Goal: Information Seeking & Learning: Find specific fact

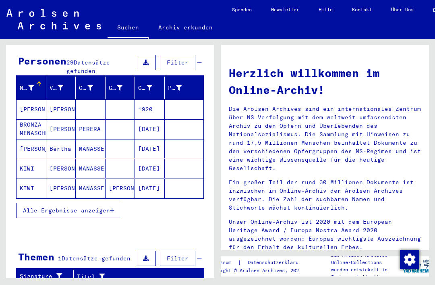
scroll to position [75, 0]
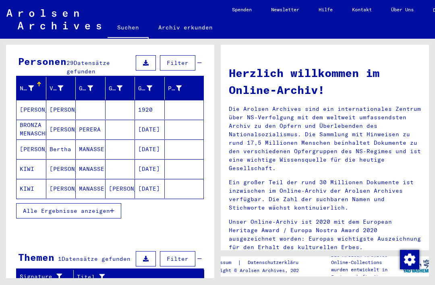
click at [112, 208] on icon "button" at bounding box center [112, 211] width 4 height 6
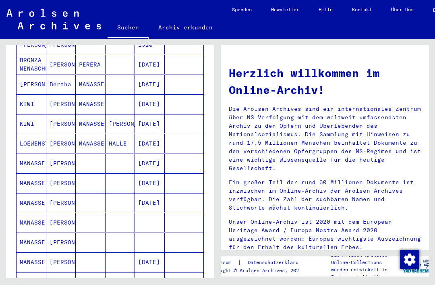
scroll to position [139, 0]
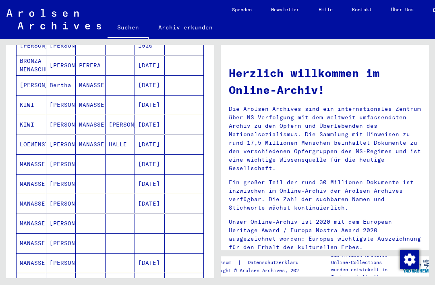
click at [61, 159] on mat-cell "[PERSON_NAME]" at bounding box center [61, 163] width 30 height 19
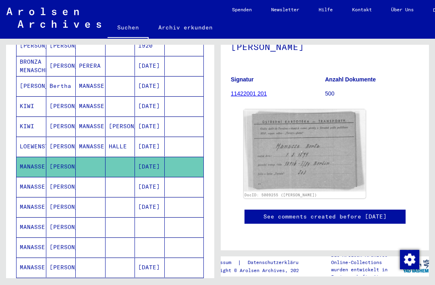
scroll to position [108, 0]
click at [103, 182] on mat-cell at bounding box center [91, 187] width 30 height 20
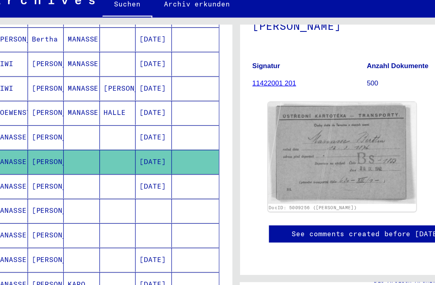
scroll to position [181, 0]
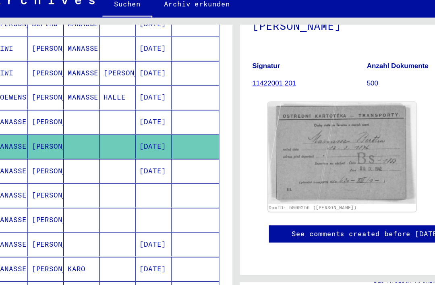
click at [46, 175] on mat-cell "[PERSON_NAME]" at bounding box center [61, 185] width 30 height 20
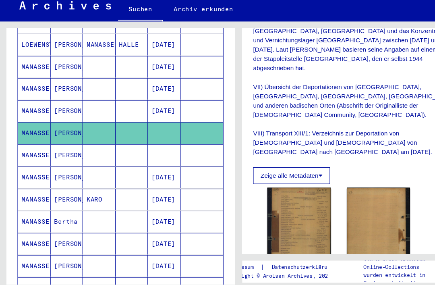
scroll to position [225, 0]
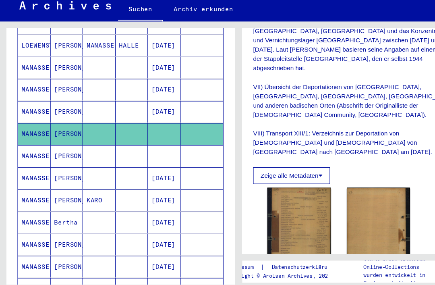
click at [69, 151] on mat-cell "[PERSON_NAME]" at bounding box center [61, 161] width 30 height 20
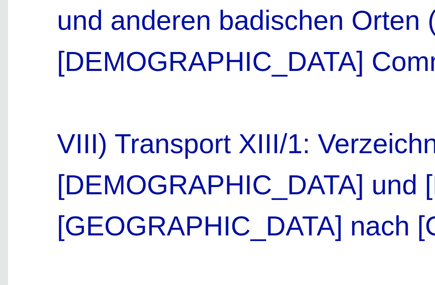
scroll to position [2, 0]
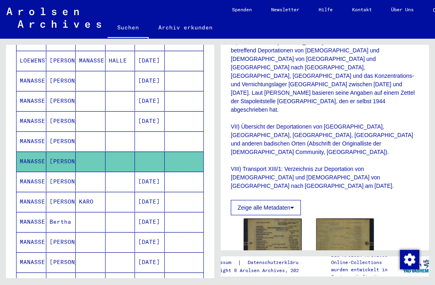
click at [114, 172] on mat-cell at bounding box center [120, 182] width 30 height 20
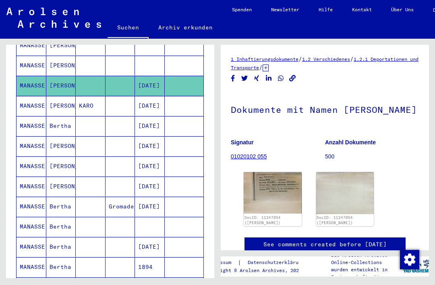
scroll to position [330, 0]
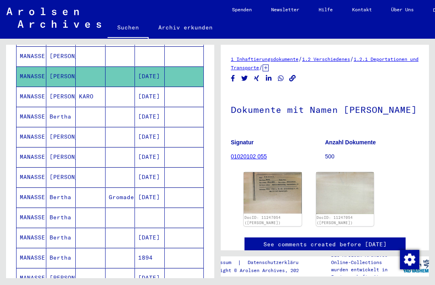
click at [105, 109] on mat-cell at bounding box center [91, 117] width 30 height 20
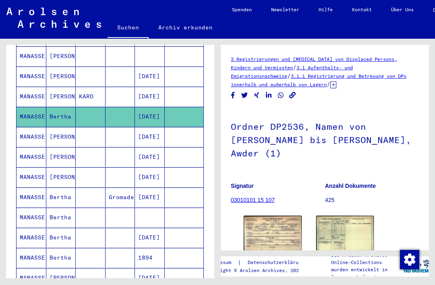
click at [104, 130] on mat-cell at bounding box center [91, 137] width 30 height 20
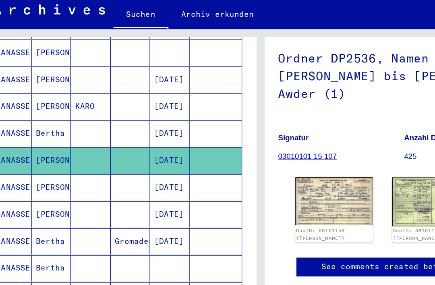
scroll to position [351, 0]
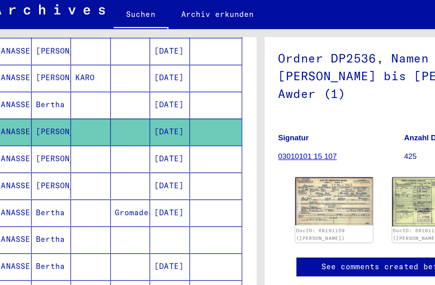
click at [105, 126] on mat-cell at bounding box center [120, 136] width 30 height 20
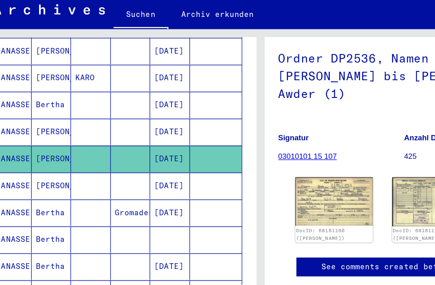
scroll to position [116, 0]
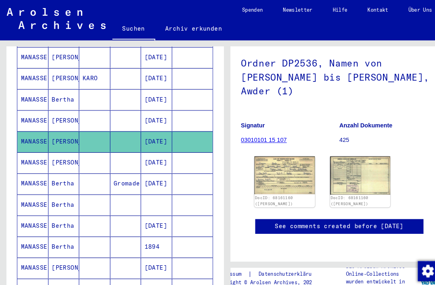
click at [142, 146] on mat-cell "[DATE]" at bounding box center [150, 156] width 30 height 20
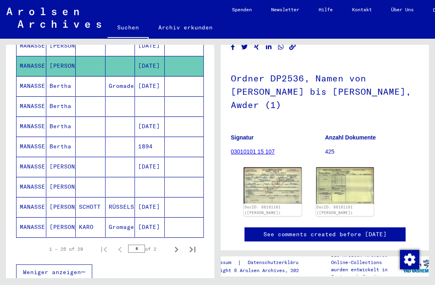
scroll to position [451, 0]
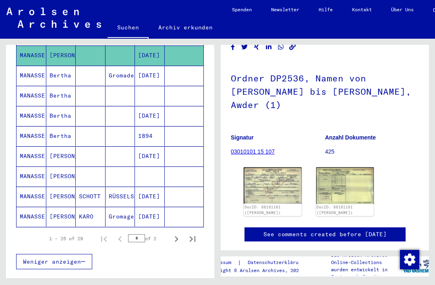
click at [188, 146] on mat-cell at bounding box center [184, 156] width 39 height 20
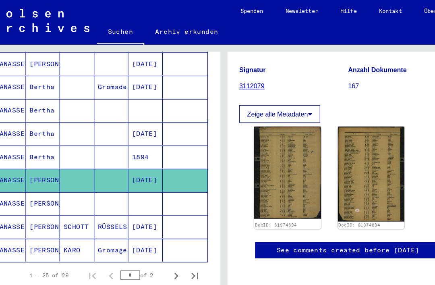
scroll to position [169, 0]
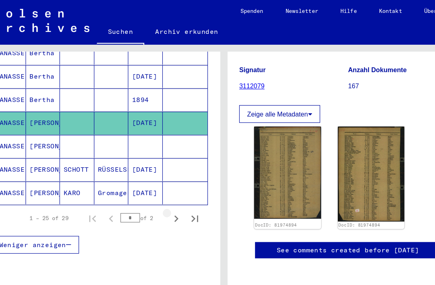
click at [151, 186] on icon "Next page" at bounding box center [153, 189] width 4 height 6
type input "*"
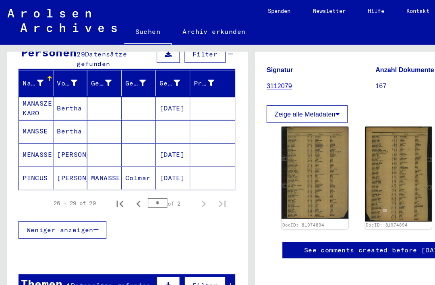
scroll to position [10, 0]
click at [124, 124] on mat-cell at bounding box center [120, 134] width 30 height 20
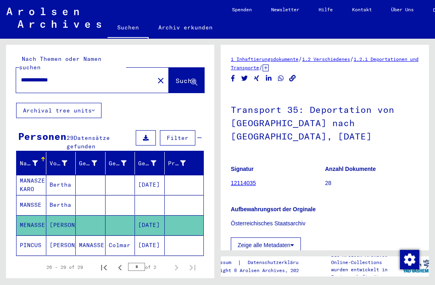
scroll to position [0, 0]
click at [153, 72] on button "close" at bounding box center [161, 80] width 16 height 16
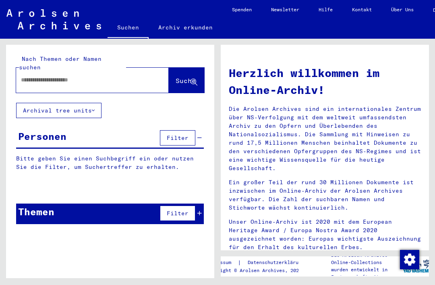
click at [125, 76] on input "text" at bounding box center [83, 80] width 124 height 8
type input "**********"
click at [183, 69] on button "Suche" at bounding box center [186, 80] width 35 height 25
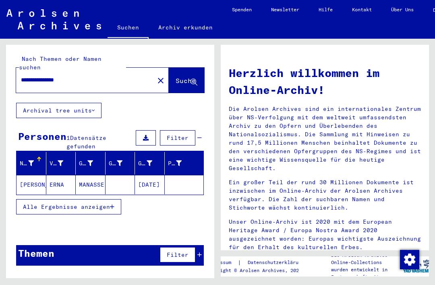
click at [103, 175] on mat-cell "MANASSE" at bounding box center [91, 184] width 30 height 19
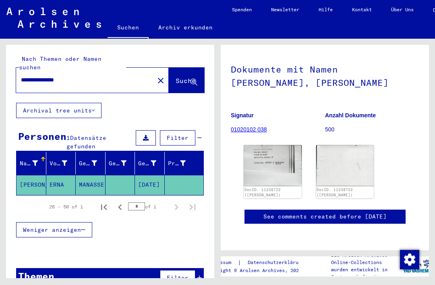
scroll to position [61, 0]
click at [156, 76] on mat-icon "close" at bounding box center [161, 81] width 10 height 10
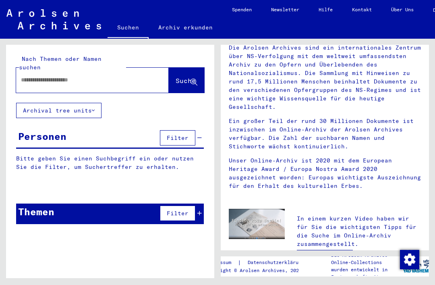
click at [128, 76] on input "text" at bounding box center [83, 80] width 124 height 8
type input "**********"
click at [185, 76] on span "Suche" at bounding box center [186, 80] width 20 height 8
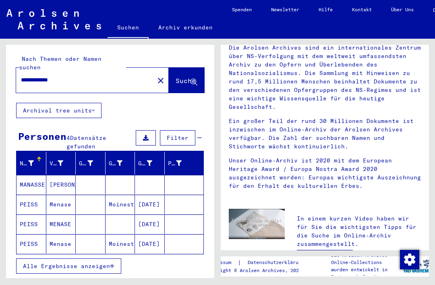
click at [72, 175] on mat-cell "[PERSON_NAME]" at bounding box center [61, 184] width 30 height 19
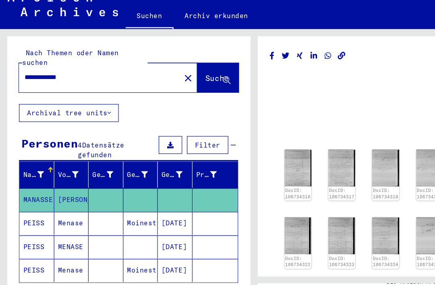
click at [63, 175] on mat-cell "[PERSON_NAME]" at bounding box center [61, 185] width 30 height 20
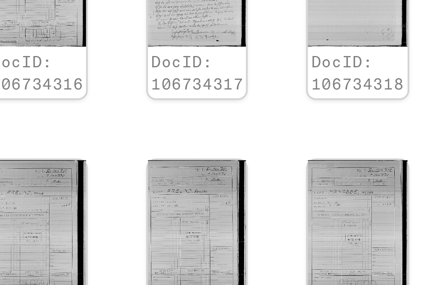
scroll to position [14, 2]
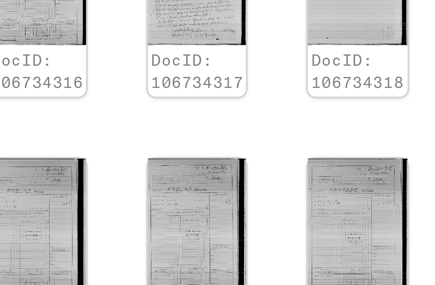
click at [317, 186] on img at bounding box center [328, 201] width 23 height 31
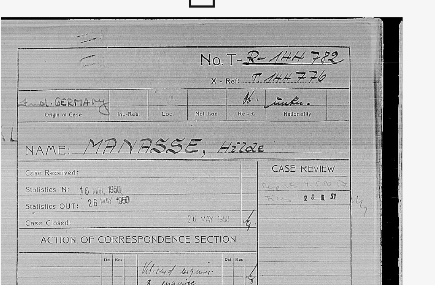
click at [119, 91] on img at bounding box center [217, 122] width 293 height 204
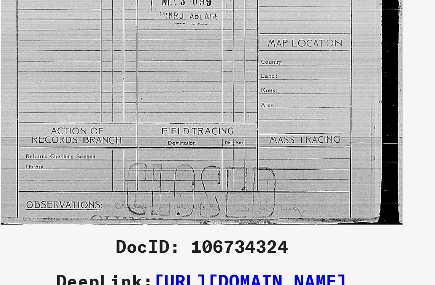
scroll to position [7, 0]
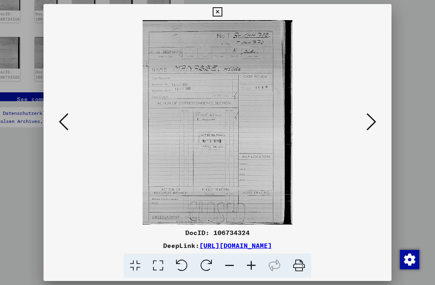
click at [222, 10] on icon at bounding box center [217, 12] width 9 height 10
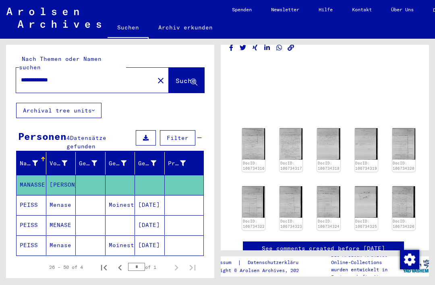
click at [156, 76] on mat-icon "close" at bounding box center [161, 81] width 10 height 10
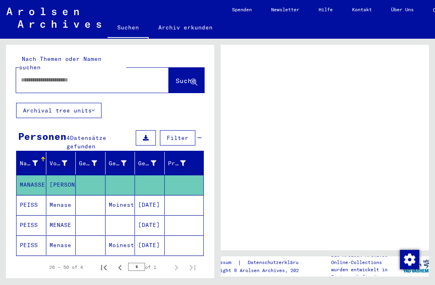
scroll to position [14, 0]
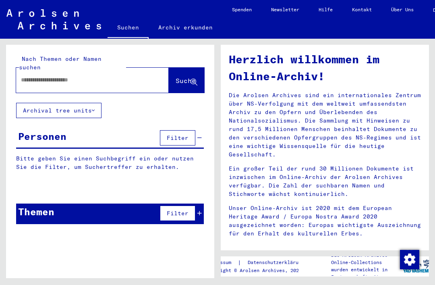
click at [95, 76] on input "text" at bounding box center [83, 80] width 124 height 8
type input "**********"
click at [187, 68] on button "Suche" at bounding box center [186, 80] width 35 height 25
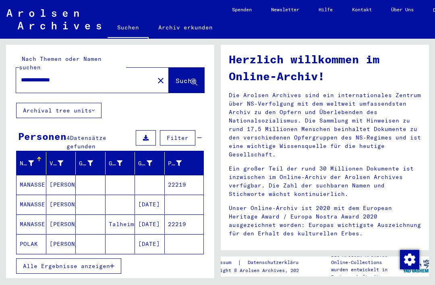
click at [62, 214] on mat-cell "[PERSON_NAME]" at bounding box center [61, 223] width 30 height 19
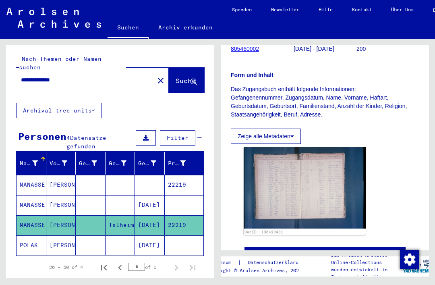
scroll to position [19, 0]
